Goal: Task Accomplishment & Management: Use online tool/utility

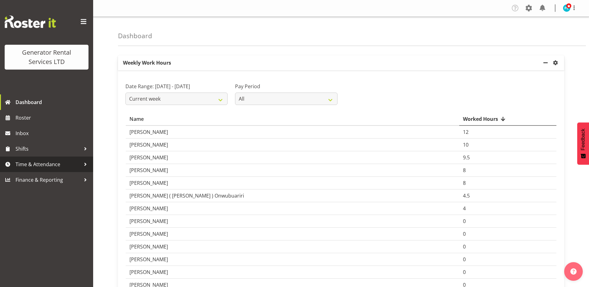
click at [85, 166] on div at bounding box center [85, 164] width 9 height 9
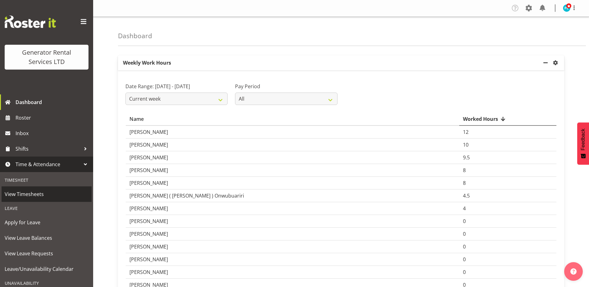
click at [30, 192] on span "View Timesheets" at bounding box center [47, 193] width 84 height 9
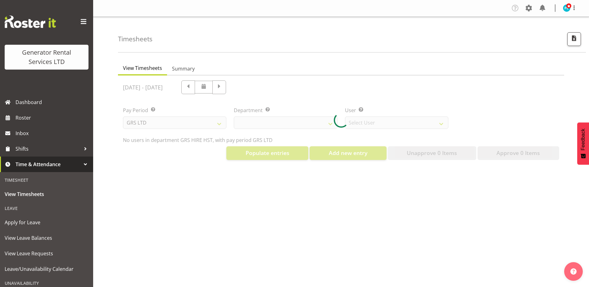
select select "22"
select select "149"
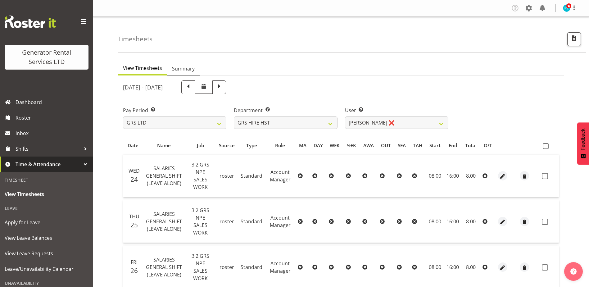
click at [190, 65] on span "Summary" at bounding box center [183, 68] width 23 height 7
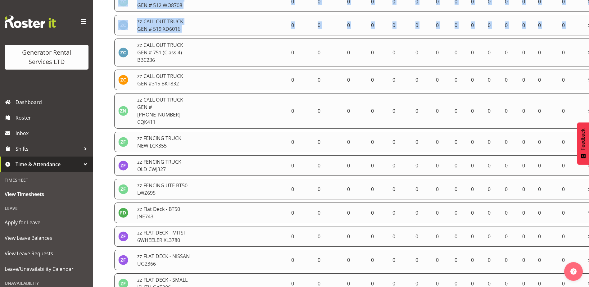
scroll to position [1354, 0]
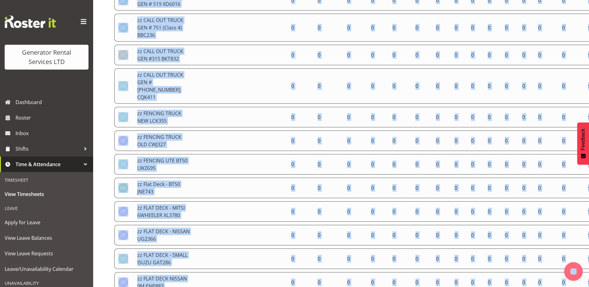
drag, startPoint x: 140, startPoint y: 142, endPoint x: 564, endPoint y: 276, distance: 444.6
copy body "Name Contracted Hours Pay Rate Secondary Rate Paid Days Ordinary Secondary T 1/…"
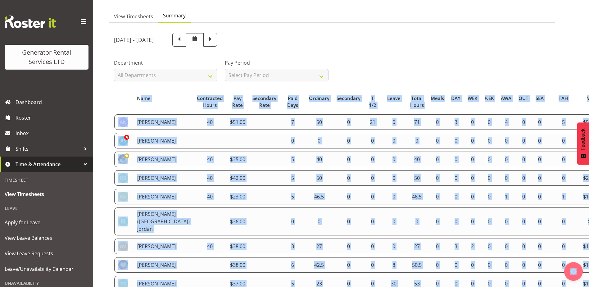
scroll to position [0, 0]
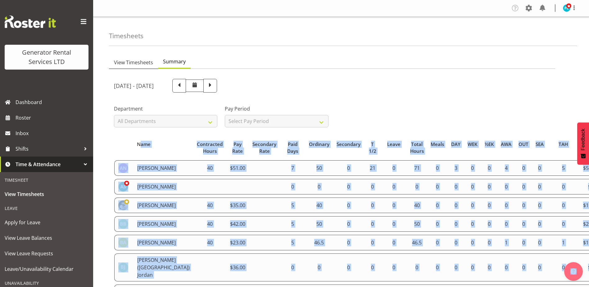
click at [138, 63] on span "View Timesheets" at bounding box center [133, 62] width 39 height 7
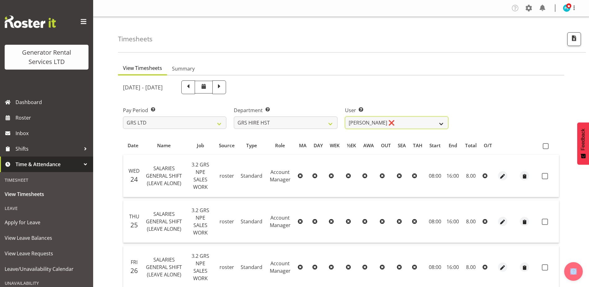
click at [437, 126] on select "Andrew Crenfeldt ❌ Cody Gillies ✔ Stephen Kennedy ✔" at bounding box center [396, 122] width 103 height 12
drag, startPoint x: 495, startPoint y: 92, endPoint x: 473, endPoint y: 94, distance: 22.1
click at [495, 92] on div "September 24th - September 30th 2025" at bounding box center [341, 87] width 444 height 21
click at [327, 125] on select "GRS ADMIN AKL GRS ADMIN TGA GRS ENGINEERING AKL GRS HIRE AKL GRS HIRE HST GRS H…" at bounding box center [285, 122] width 103 height 12
click at [234, 116] on select "GRS ADMIN AKL GRS ADMIN TGA GRS ENGINEERING AKL GRS HIRE AKL GRS HIRE HST GRS H…" at bounding box center [285, 122] width 103 height 12
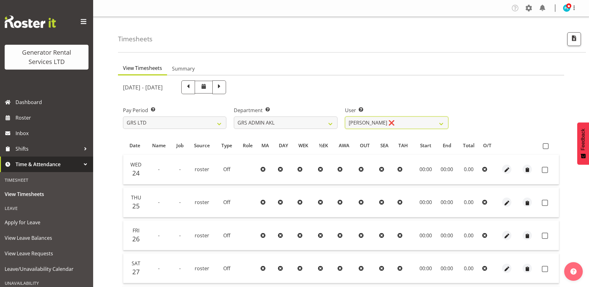
click at [439, 125] on select "Adam Steele ❌ Nick McDonald ❌ Nicko Kokkaris ❌ Phil Hannah ❌ Zach Satiu ❌" at bounding box center [396, 122] width 103 height 12
click at [331, 123] on select "GRS ADMIN AKL GRS ADMIN TGA GRS ENGINEERING AKL GRS HIRE AKL GRS HIRE HST GRS H…" at bounding box center [285, 122] width 103 height 12
click at [234, 116] on select "GRS ADMIN AKL GRS ADMIN TGA GRS ENGINEERING AKL GRS HIRE AKL GRS HIRE HST GRS H…" at bounding box center [285, 122] width 103 height 12
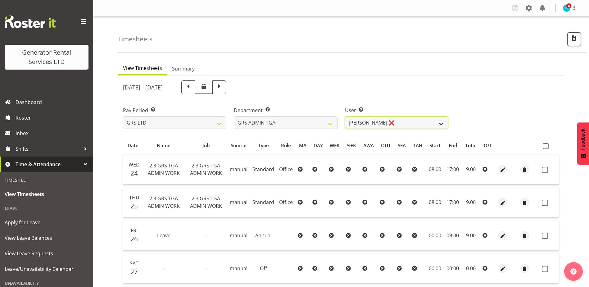
click at [438, 124] on select "Katherine Lothian ❌" at bounding box center [396, 122] width 103 height 12
click at [327, 125] on select "GRS ADMIN AKL GRS ADMIN TGA GRS ENGINEERING AKL GRS HIRE AKL GRS HIRE HST GRS H…" at bounding box center [285, 122] width 103 height 12
click at [234, 116] on select "GRS ADMIN AKL GRS ADMIN TGA GRS ENGINEERING AKL GRS HIRE AKL GRS HIRE HST GRS H…" at bounding box center [285, 122] width 103 height 12
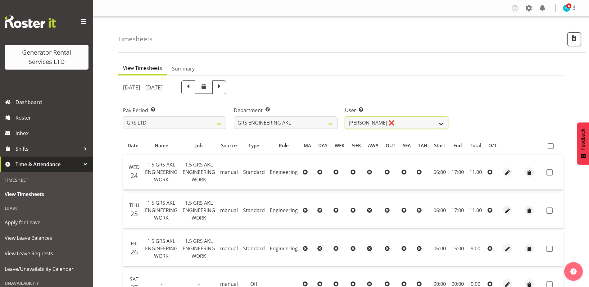
click at [440, 126] on select "Ben Bennington ❌" at bounding box center [396, 122] width 103 height 12
click at [326, 124] on select "GRS ADMIN AKL GRS ADMIN TGA GRS ENGINEERING AKL GRS HIRE AKL GRS HIRE HST GRS H…" at bounding box center [285, 122] width 103 height 12
click at [234, 116] on select "GRS ADMIN AKL GRS ADMIN TGA GRS ENGINEERING AKL GRS HIRE AKL GRS HIRE HST GRS H…" at bounding box center [285, 122] width 103 height 12
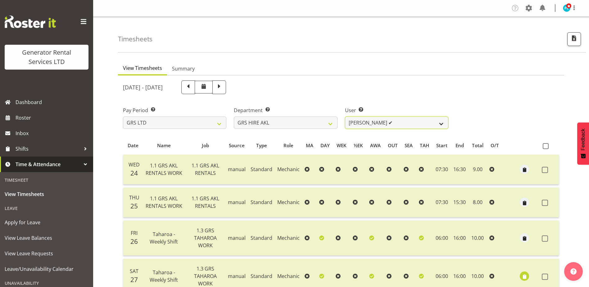
click at [443, 123] on select "Aaron Naish ✔ Brandon Adonis ✔ Brendan (Paris) Jordan ❌ Caleb Phillips ✔ Carl S…" at bounding box center [396, 122] width 103 height 12
click at [505, 109] on div "Pay Period Select which pay period you would like to view. GRS LTD GRS VEHICLES…" at bounding box center [341, 115] width 444 height 35
click at [328, 125] on select "GRS ADMIN AKL GRS ADMIN TGA GRS ENGINEERING AKL GRS HIRE AKL GRS HIRE HST GRS H…" at bounding box center [285, 122] width 103 height 12
click at [234, 116] on select "GRS ADMIN AKL GRS ADMIN TGA GRS ENGINEERING AKL GRS HIRE AKL GRS HIRE HST GRS H…" at bounding box center [285, 122] width 103 height 12
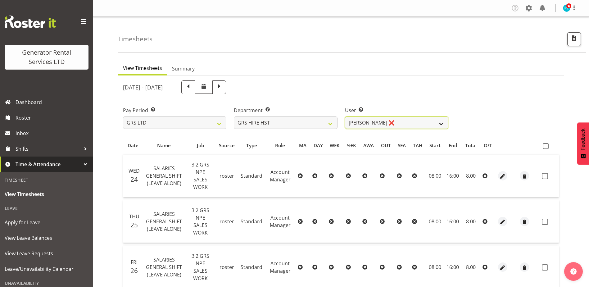
click at [442, 125] on select "Andrew Crenfeldt ❌ Cody Gillies ✔ Stephen Kennedy ✔" at bounding box center [396, 122] width 103 height 12
click at [320, 125] on select "GRS ADMIN AKL GRS ADMIN TGA GRS ENGINEERING AKL GRS HIRE AKL GRS HIRE HST GRS H…" at bounding box center [285, 122] width 103 height 12
click at [234, 116] on select "GRS ADMIN AKL GRS ADMIN TGA GRS ENGINEERING AKL GRS HIRE AKL GRS HIRE HST GRS H…" at bounding box center [285, 122] width 103 height 12
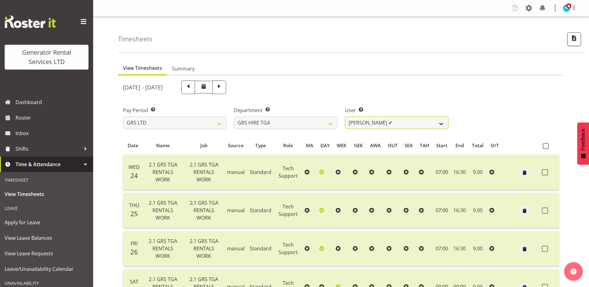
click at [441, 124] on select "Brenton Vanzwol ✔ James Hilhorst ✔ Nathan Maxwell ✔ Rob Wallace ✔ Steve Knill ✔" at bounding box center [396, 122] width 103 height 12
click at [334, 125] on select "GRS ADMIN AKL GRS ADMIN TGA GRS ENGINEERING AKL GRS HIRE AKL GRS HIRE HST GRS H…" at bounding box center [285, 122] width 103 height 12
click at [234, 116] on select "GRS ADMIN AKL GRS ADMIN TGA GRS ENGINEERING AKL GRS HIRE AKL GRS HIRE HST GRS H…" at bounding box center [285, 122] width 103 height 12
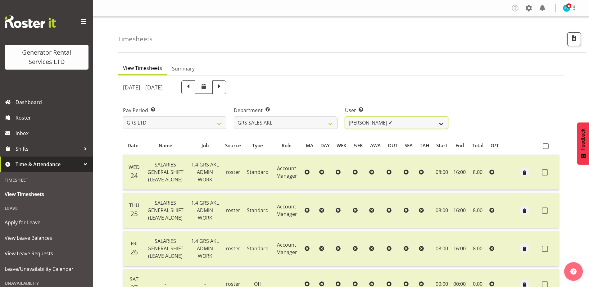
click at [441, 124] on select "Hamish MacMillan ✔ Kay Campbell ✔ Rick Ankers ✔ Ryan Paulsen ✔ Sean Johnstone ❌" at bounding box center [396, 122] width 103 height 12
click at [330, 122] on select "GRS ADMIN AKL GRS ADMIN TGA GRS ENGINEERING AKL GRS HIRE AKL GRS HIRE HST GRS H…" at bounding box center [285, 122] width 103 height 12
click at [234, 116] on select "GRS ADMIN AKL GRS ADMIN TGA GRS ENGINEERING AKL GRS HIRE AKL GRS HIRE HST GRS H…" at bounding box center [285, 122] width 103 height 12
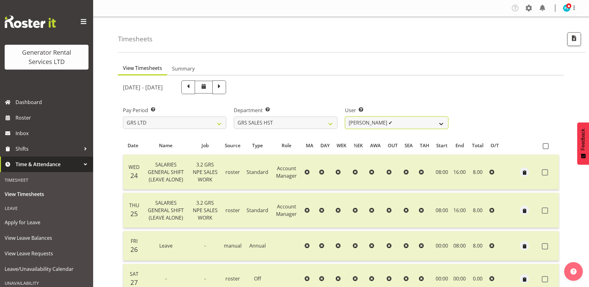
click at [440, 123] on select "James Goodin ✔" at bounding box center [396, 122] width 103 height 12
click at [324, 122] on select "GRS ADMIN AKL GRS ADMIN TGA GRS ENGINEERING AKL GRS HIRE AKL GRS HIRE HST GRS H…" at bounding box center [285, 122] width 103 height 12
select select "164"
click at [234, 116] on select "GRS ADMIN AKL GRS ADMIN TGA GRS ENGINEERING AKL GRS HIRE AKL GRS HIRE HST GRS H…" at bounding box center [285, 122] width 103 height 12
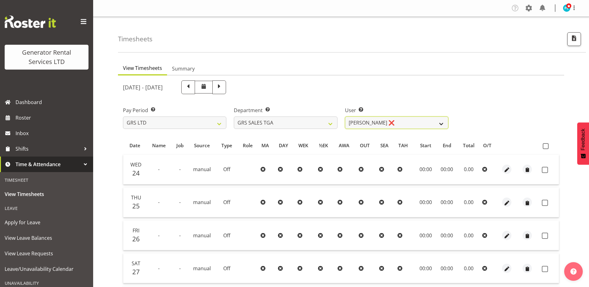
click at [442, 125] on select "Jack Ford ❌" at bounding box center [396, 122] width 103 height 12
click at [485, 117] on div "Pay Period Select which pay period you would like to view. GRS LTD GRS VEHICLES…" at bounding box center [341, 115] width 444 height 35
click at [571, 41] on span "button" at bounding box center [574, 38] width 8 height 8
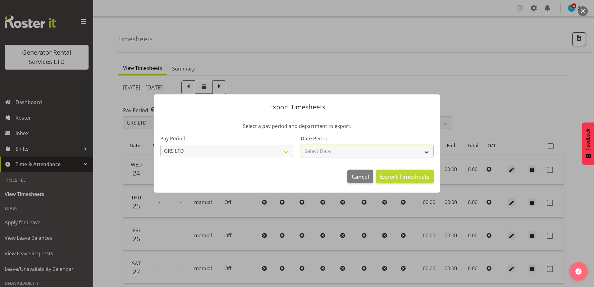
click at [364, 153] on select "Select Date Week starting 01/10/2025 Week starting 24/09/2025 Week starting 17/…" at bounding box center [367, 151] width 133 height 12
select select "2025-09-24"
click at [301, 145] on select "Select Date Week starting 01/10/2025 Week starting 24/09/2025 Week starting 17/…" at bounding box center [367, 151] width 133 height 12
click at [413, 175] on span "Export Timesheets" at bounding box center [405, 176] width 50 height 8
click at [349, 175] on button "Cancel" at bounding box center [359, 177] width 25 height 14
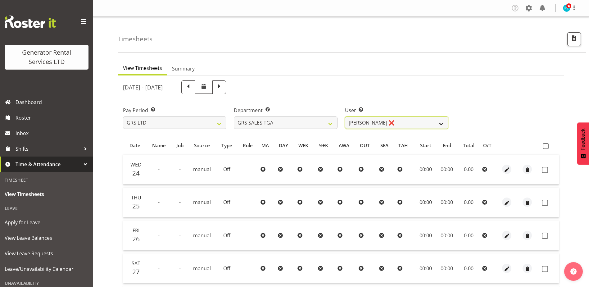
click at [435, 123] on select "Jack Ford ❌" at bounding box center [396, 122] width 103 height 12
click at [330, 121] on select "GRS ADMIN AKL GRS ADMIN TGA GRS ENGINEERING AKL GRS HIRE AKL GRS HIRE HST GRS H…" at bounding box center [285, 122] width 103 height 12
select select "20"
click at [234, 116] on select "GRS ADMIN AKL GRS ADMIN TGA GRS ENGINEERING AKL GRS HIRE AKL GRS HIRE HST GRS H…" at bounding box center [285, 122] width 103 height 12
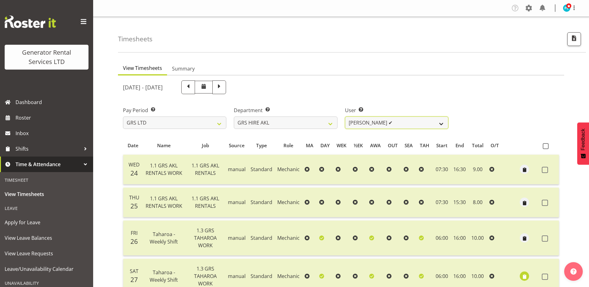
click at [434, 125] on select "Aaron Naish ✔ Brandon Adonis ✔ Brendan (Paris) Jordan ❌ Caleb Phillips ✔ Carl S…" at bounding box center [396, 122] width 103 height 12
select select "6026"
click at [345, 116] on select "Aaron Naish ✔ Brandon Adonis ✔ Brendan (Paris) Jordan ❌ Caleb Phillips ✔ Carl S…" at bounding box center [396, 122] width 103 height 12
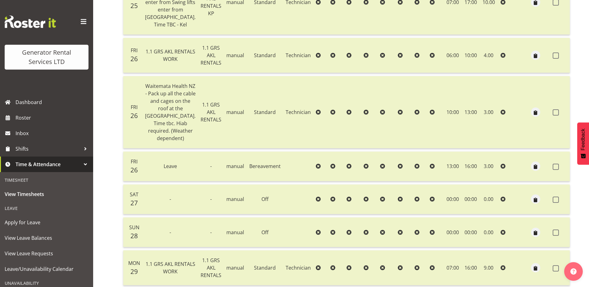
scroll to position [248, 0]
